Goal: Task Accomplishment & Management: Use online tool/utility

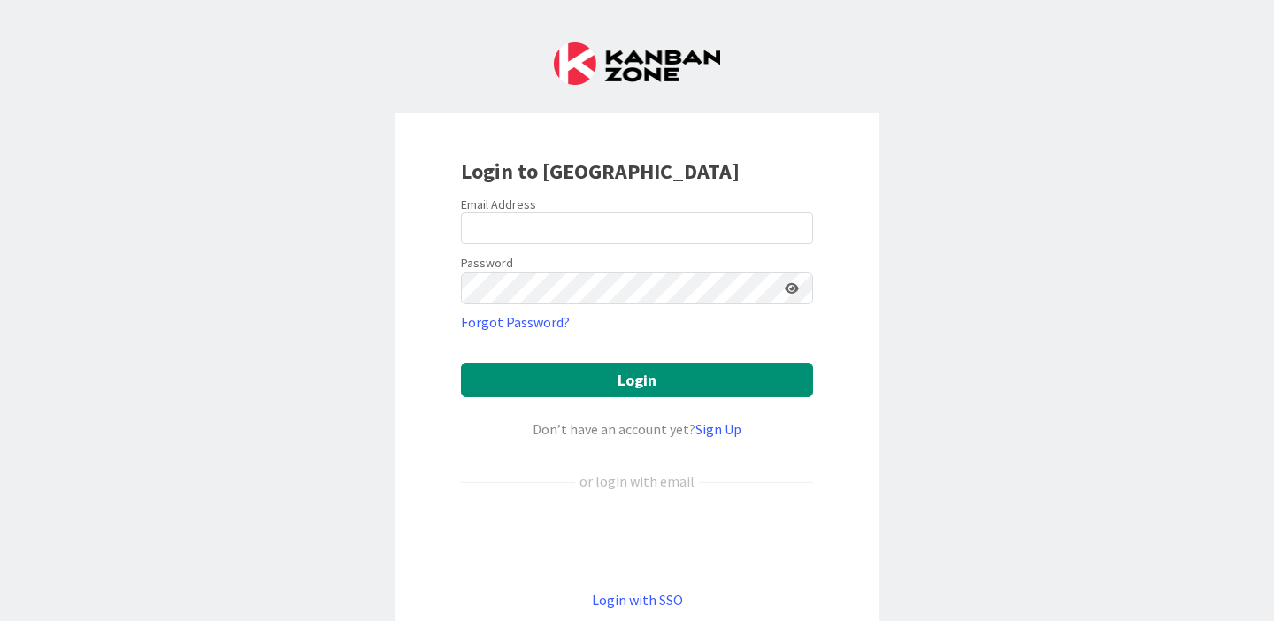
scroll to position [49, 0]
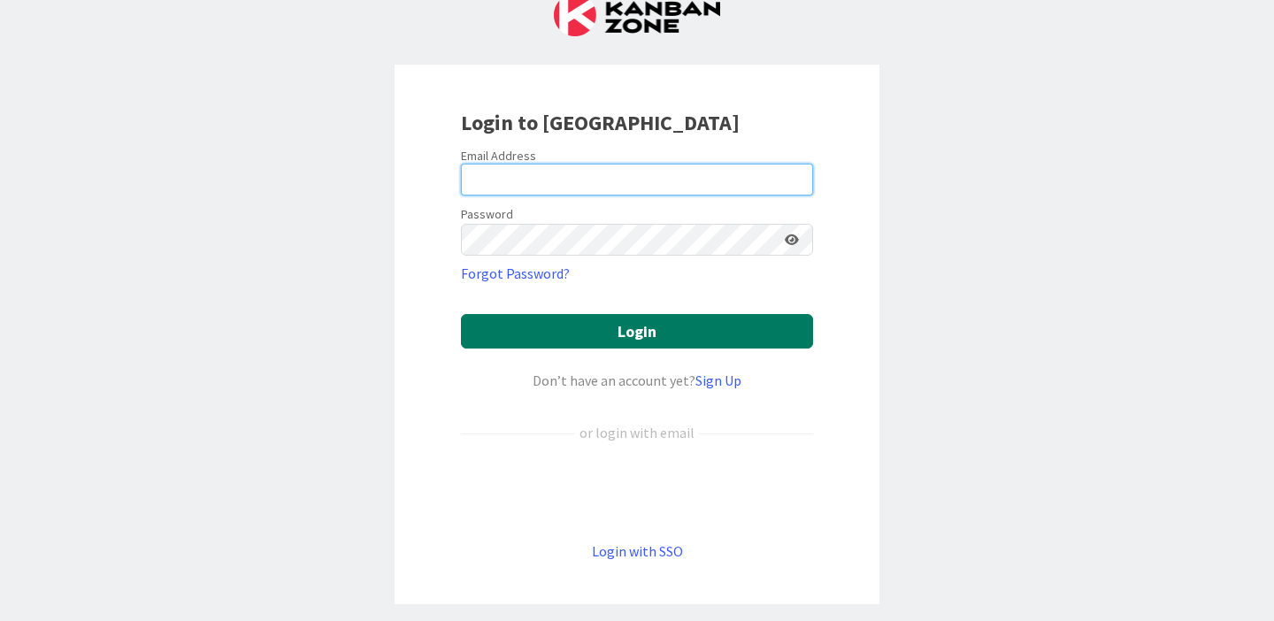
type input "[PERSON_NAME][EMAIL_ADDRESS][PERSON_NAME][DOMAIN_NAME]"
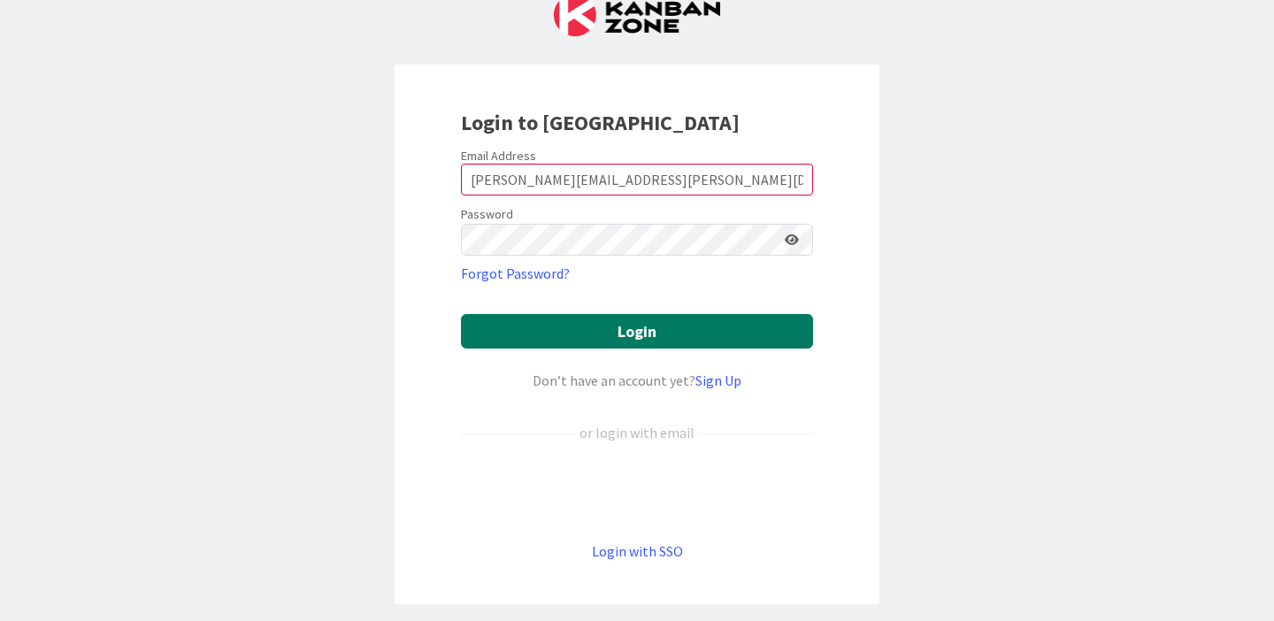
click at [614, 333] on button "Login" at bounding box center [637, 331] width 352 height 34
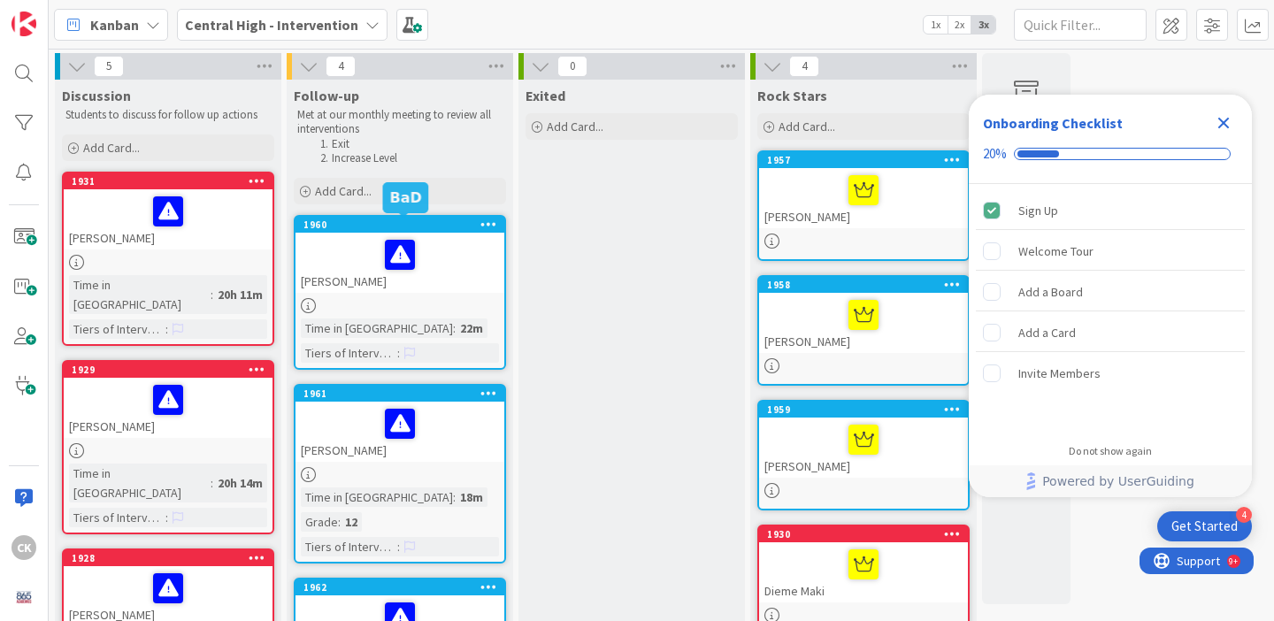
click at [497, 217] on div "1960" at bounding box center [399, 225] width 209 height 16
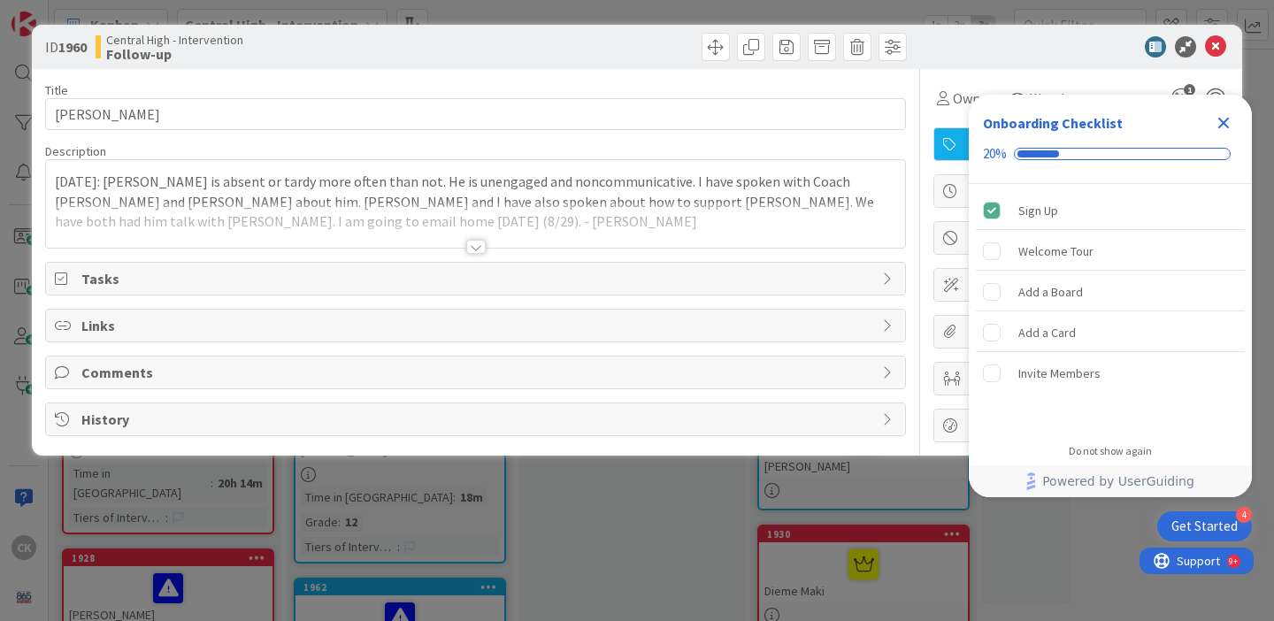
click at [432, 239] on div at bounding box center [475, 225] width 859 height 45
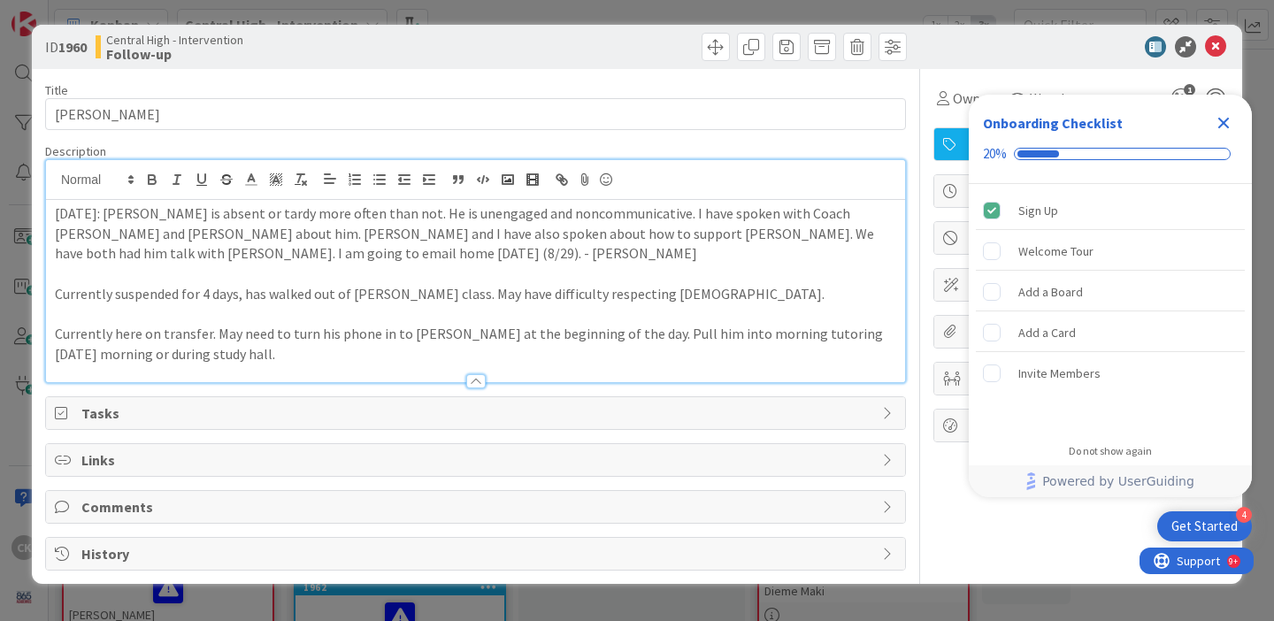
click at [496, 226] on p "[DATE]: [PERSON_NAME] is absent or tardy more often than not. He is unengaged a…" at bounding box center [475, 233] width 841 height 60
click at [475, 405] on span "Tasks" at bounding box center [477, 412] width 792 height 21
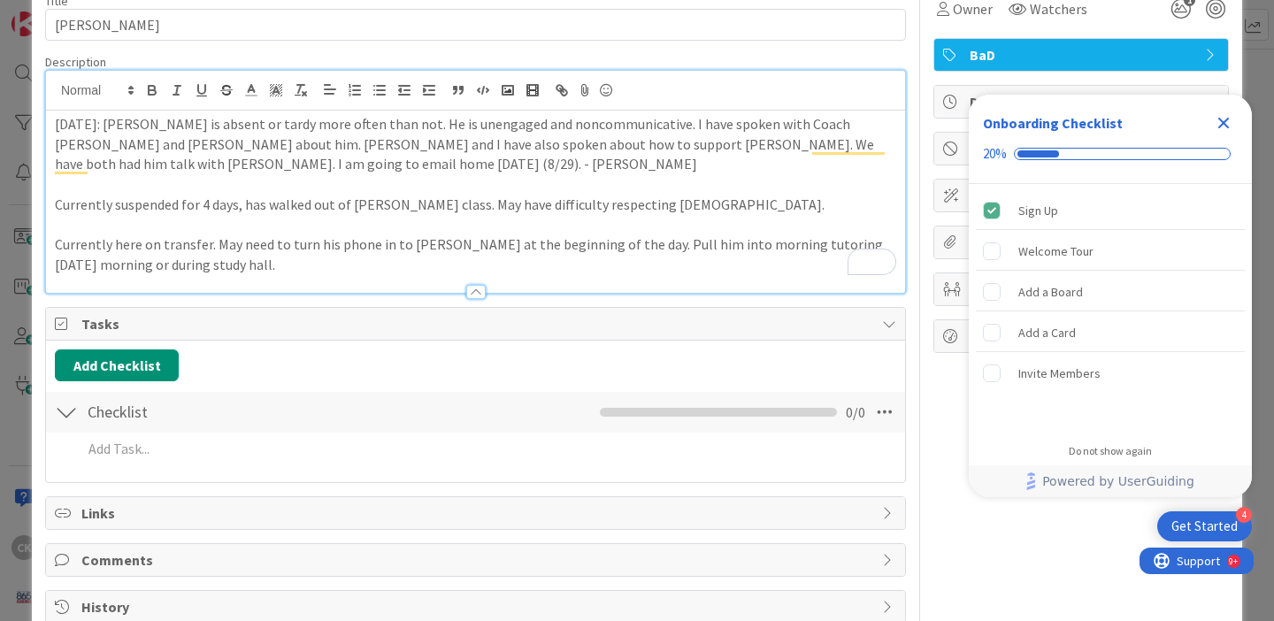
scroll to position [107, 0]
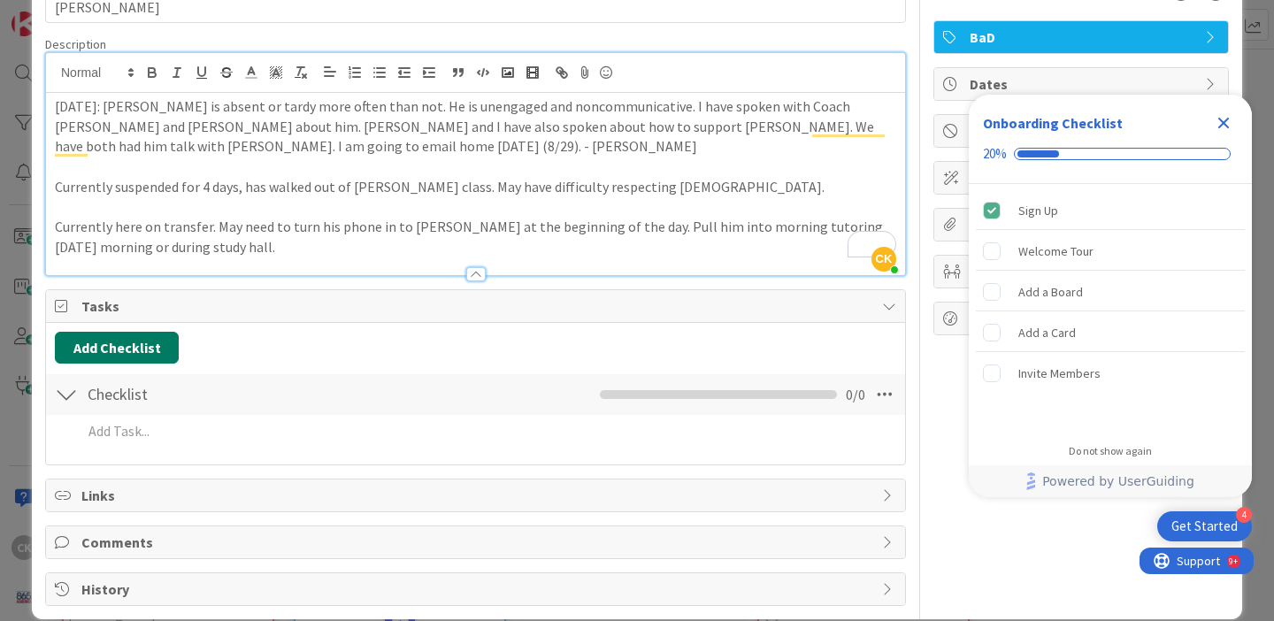
click at [116, 347] on button "Add Checklist" at bounding box center [117, 348] width 124 height 32
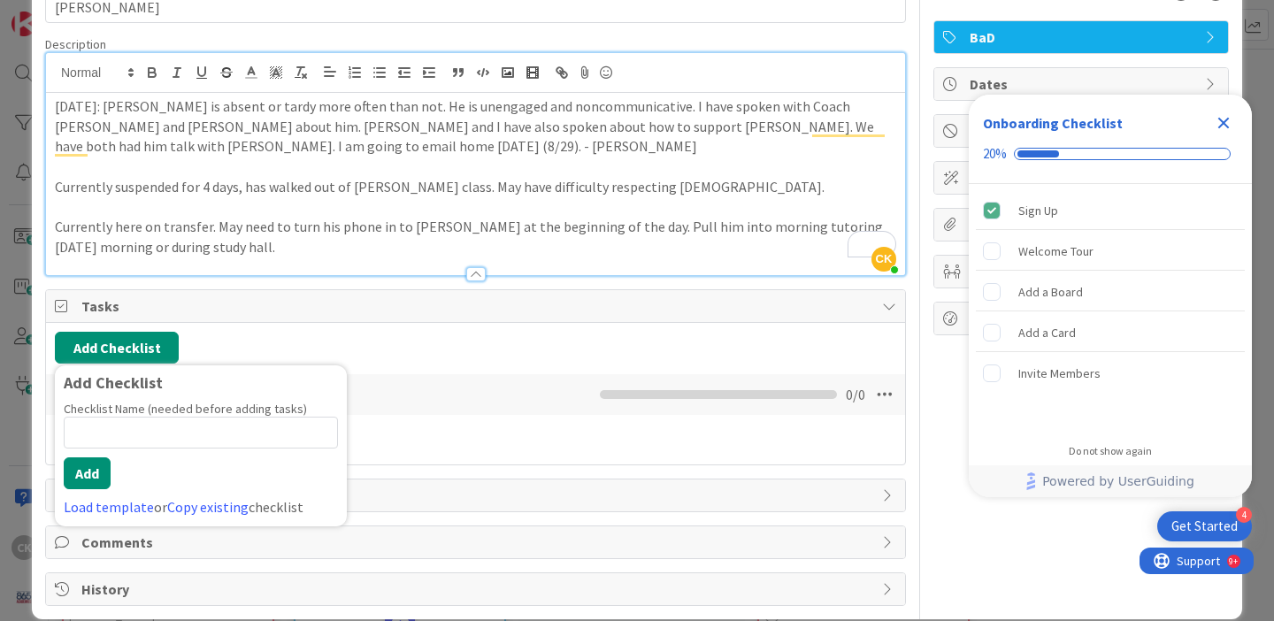
scroll to position [0, 0]
click at [128, 513] on link "Load template" at bounding box center [109, 507] width 90 height 18
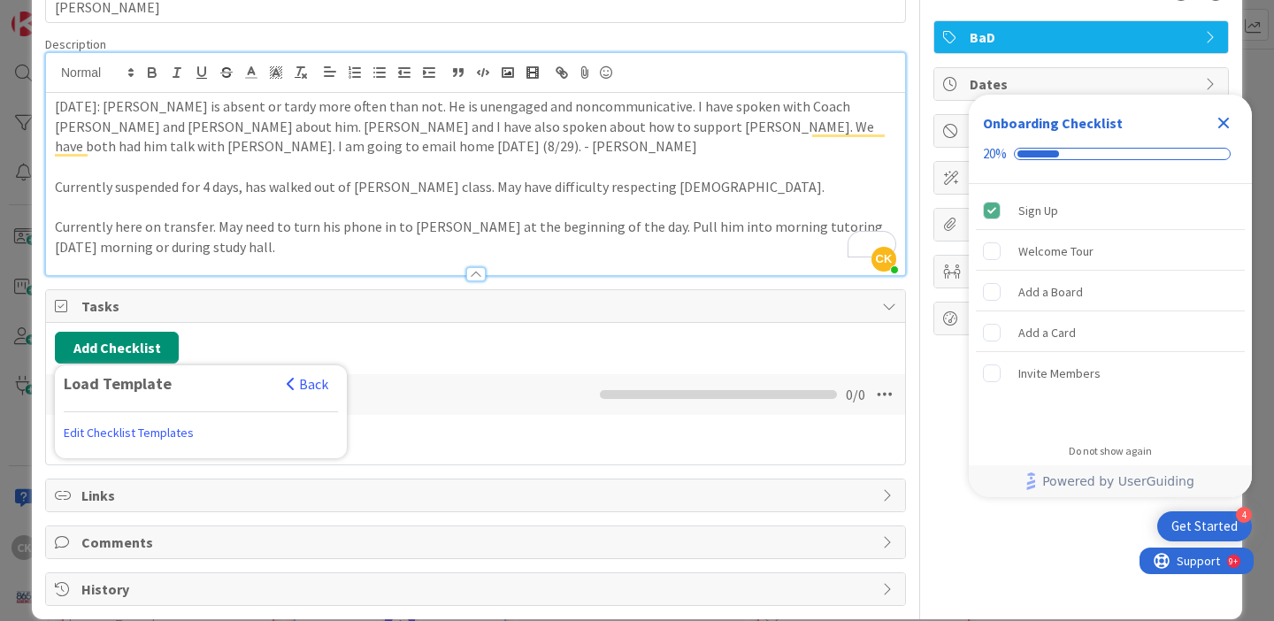
click at [159, 432] on link "Edit Checklist Templates" at bounding box center [129, 433] width 130 height 32
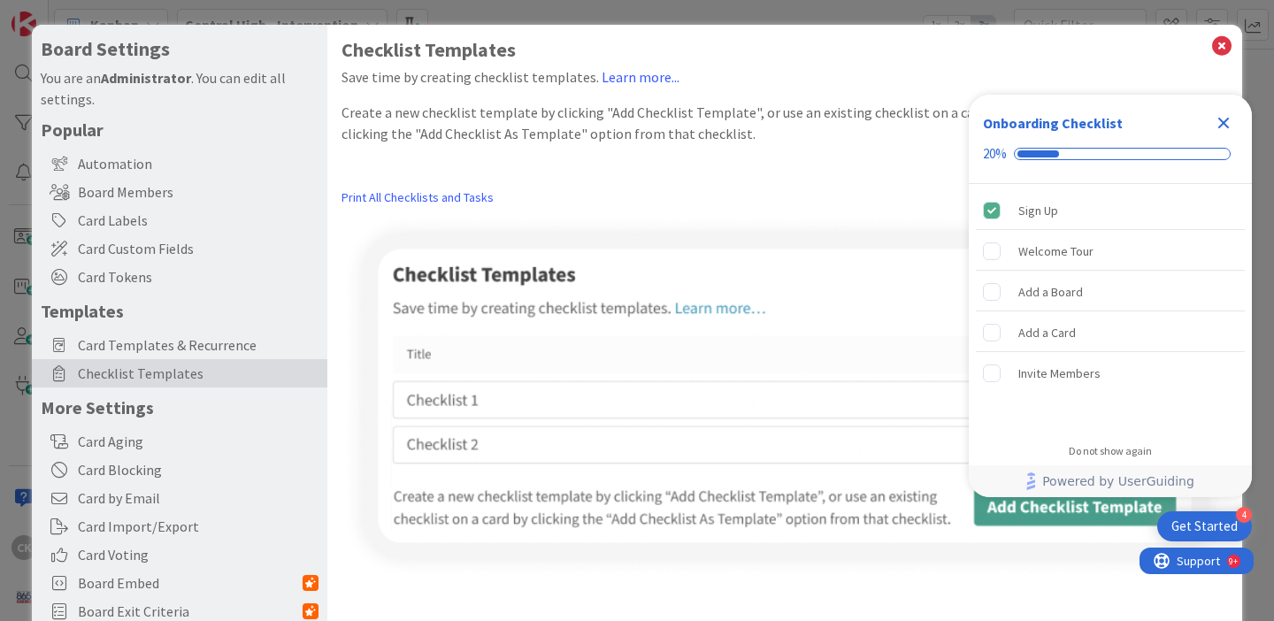
click at [1230, 126] on icon "Close Checklist" at bounding box center [1223, 122] width 21 height 21
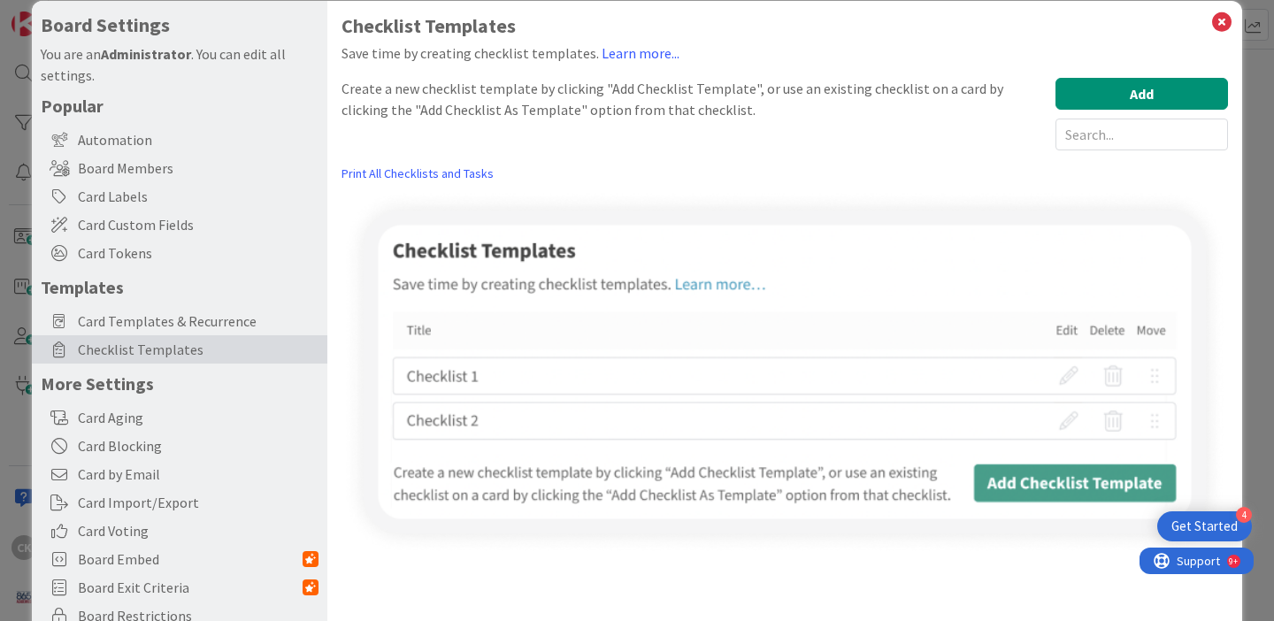
scroll to position [25, 0]
click at [1118, 96] on button "Add" at bounding box center [1141, 93] width 172 height 32
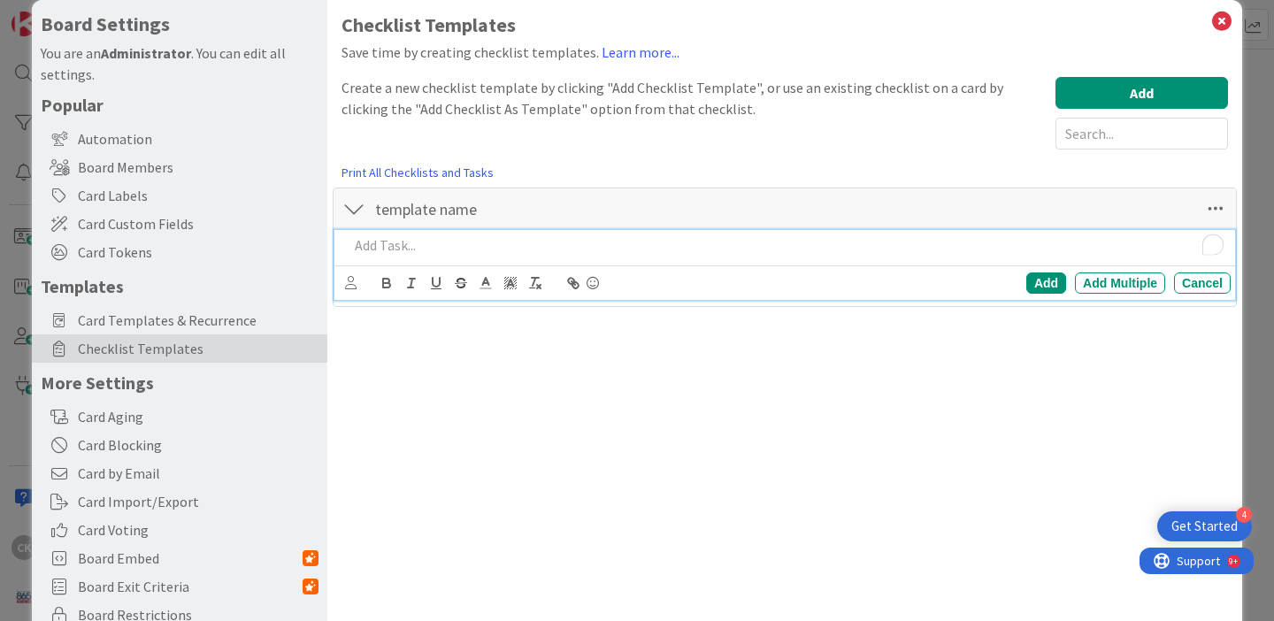
click at [587, 234] on div "To enrich screen reader interactions, please activate Accessibility in Grammarl…" at bounding box center [785, 245] width 889 height 31
click at [1219, 32] on icon at bounding box center [1221, 21] width 23 height 25
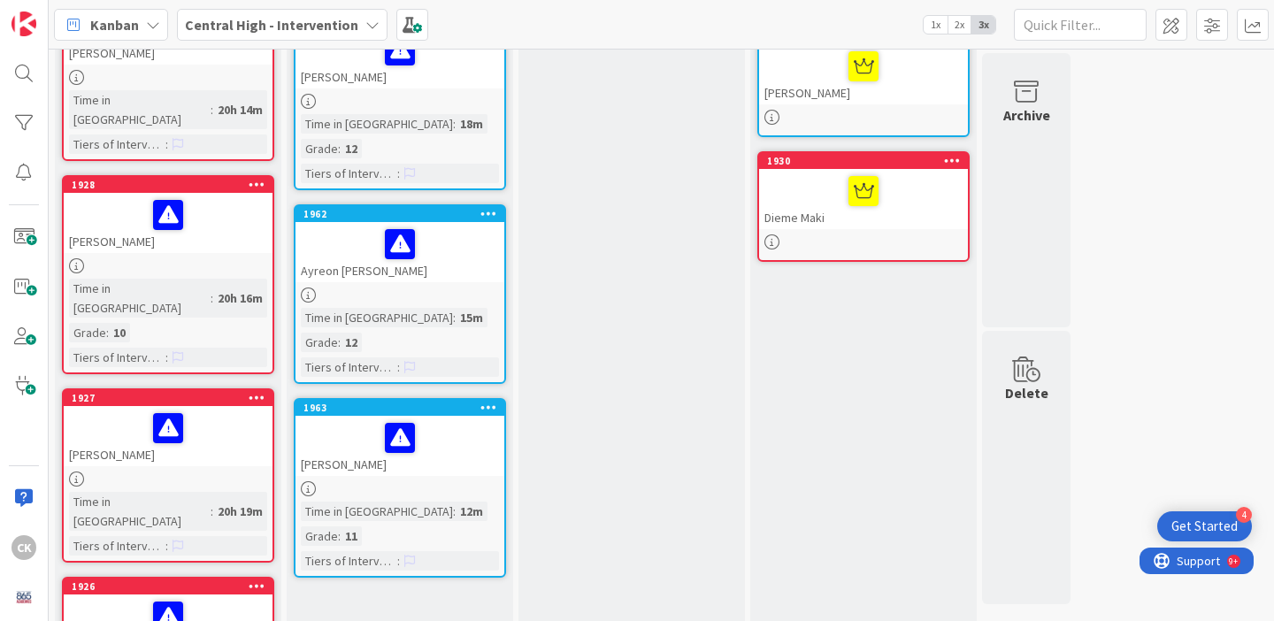
scroll to position [0, 0]
